Goal: Task Accomplishment & Management: Manage account settings

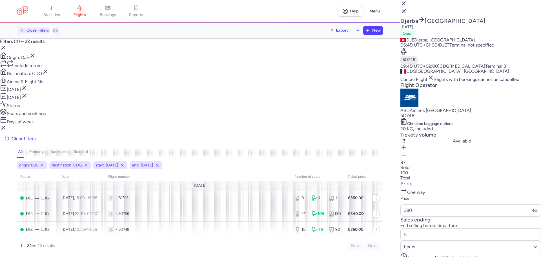
select select "hours"
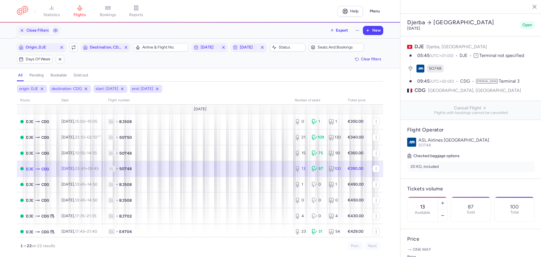
select select "hours"
click at [277, 171] on span "1L • 5O748" at bounding box center [198, 169] width 180 height 6
click at [445, 213] on icon "button" at bounding box center [442, 215] width 5 height 5
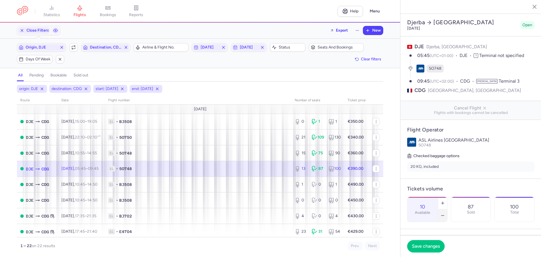
click at [445, 213] on icon "button" at bounding box center [442, 215] width 5 height 5
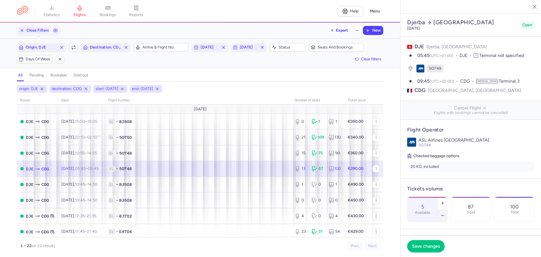
click at [445, 213] on icon "button" at bounding box center [442, 215] width 5 height 5
click at [427, 241] on button "Save changes" at bounding box center [425, 246] width 37 height 12
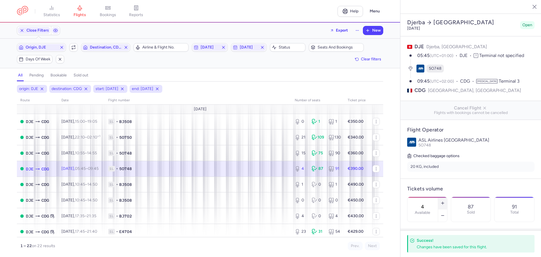
click at [445, 201] on icon "button" at bounding box center [442, 203] width 5 height 5
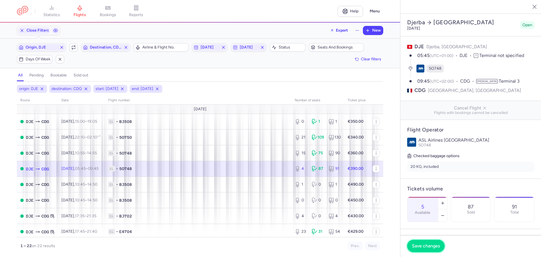
click at [422, 251] on button "Save changes" at bounding box center [425, 246] width 37 height 12
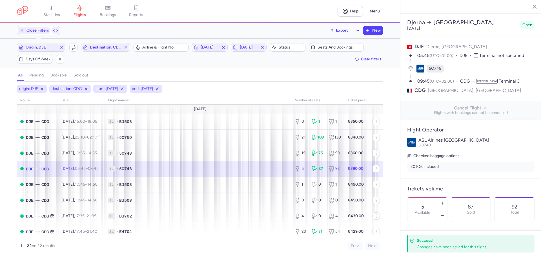
click at [520, 78] on div "09:45 (UTC+02:00) CDG T3 Terminal 3" at bounding box center [470, 81] width 127 height 6
click at [324, 229] on div "23 31 54" at bounding box center [318, 231] width 51 height 10
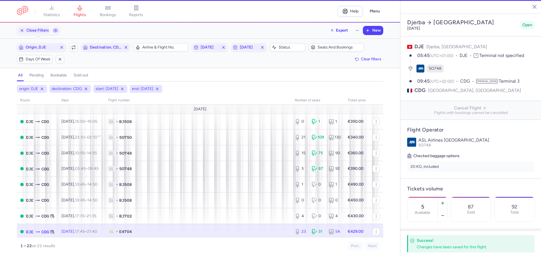
type input "23"
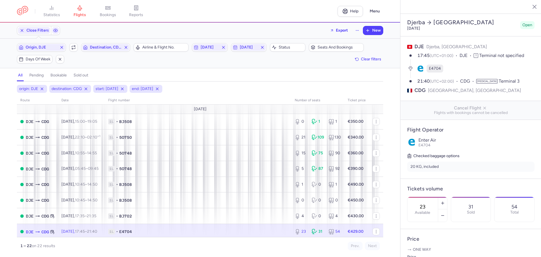
click at [303, 233] on div "23" at bounding box center [301, 232] width 12 height 6
click at [172, 245] on p "1 – 22 on 22 results" at bounding box center [110, 245] width 180 height 5
